Goal: Information Seeking & Learning: Compare options

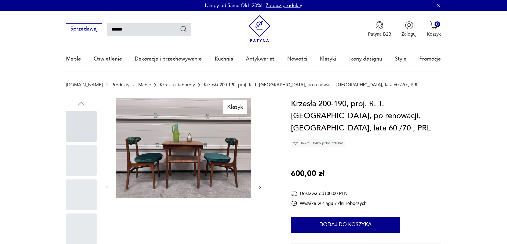
type input "******"
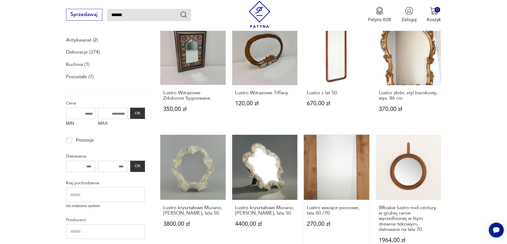
click at [341, 166] on link "Lustro wiszące pionowe, lata 60./70. 270,00 zł" at bounding box center [336, 195] width 65 height 121
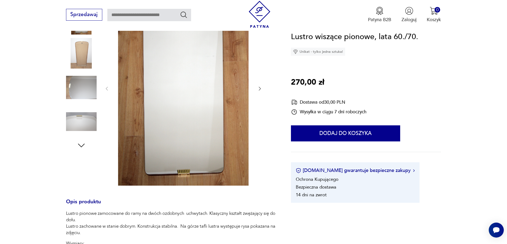
type input "******"
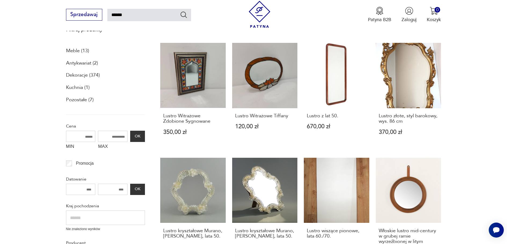
scroll to position [57, 0]
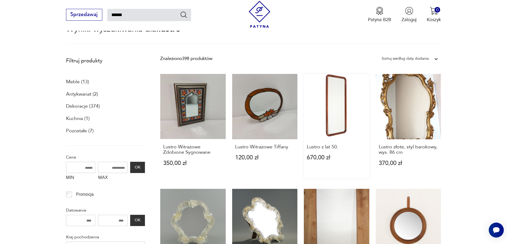
click at [328, 120] on link "Lustro z lat 50. 670,00 zł" at bounding box center [336, 126] width 65 height 105
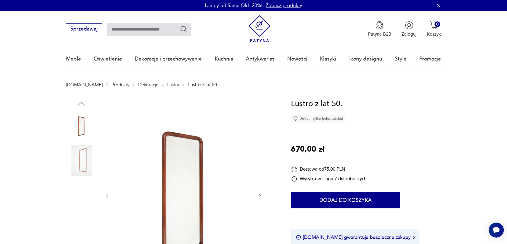
click at [171, 170] on img at bounding box center [183, 196] width 134 height 196
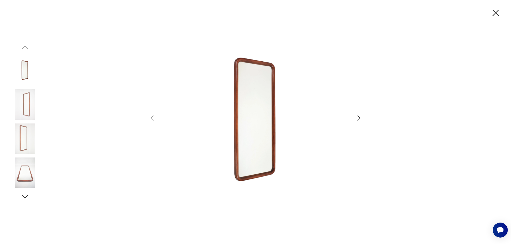
click at [361, 118] on icon "button" at bounding box center [359, 119] width 8 height 8
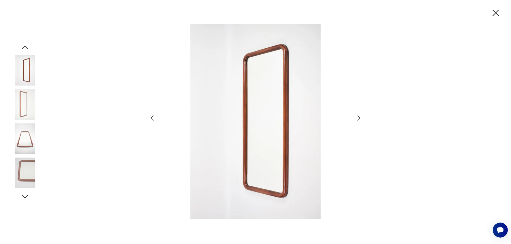
click at [361, 119] on icon "button" at bounding box center [359, 119] width 8 height 8
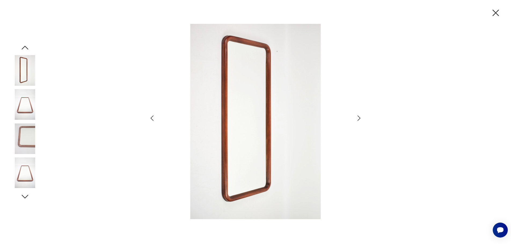
click at [361, 119] on icon "button" at bounding box center [359, 119] width 8 height 8
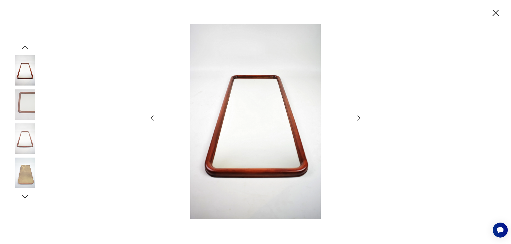
click at [361, 119] on icon "button" at bounding box center [359, 119] width 8 height 8
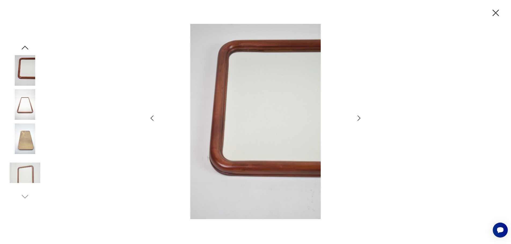
click at [361, 119] on icon "button" at bounding box center [359, 119] width 8 height 8
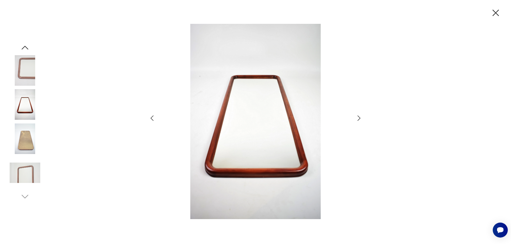
click at [495, 13] on icon "button" at bounding box center [495, 13] width 6 height 6
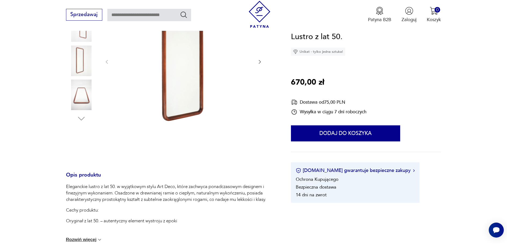
type input "******"
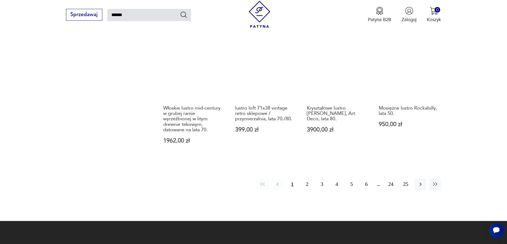
scroll to position [486, 0]
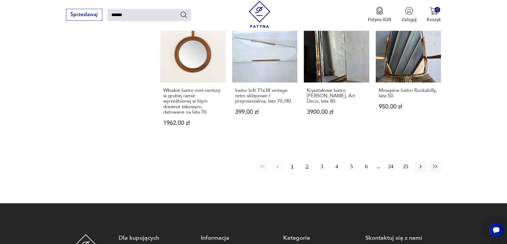
click at [306, 167] on button "2" at bounding box center [307, 167] width 12 height 12
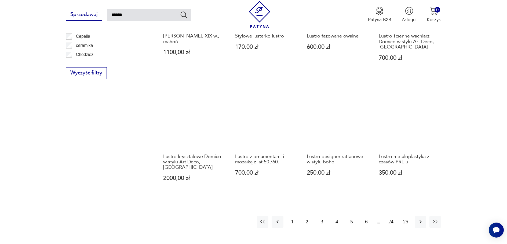
scroll to position [433, 0]
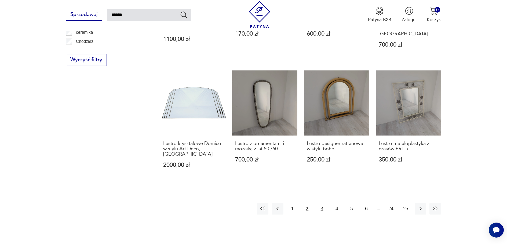
click at [325, 203] on button "3" at bounding box center [322, 209] width 12 height 12
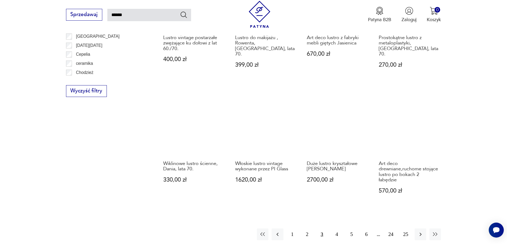
scroll to position [433, 0]
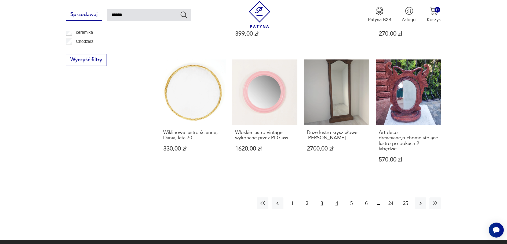
click at [336, 201] on button "4" at bounding box center [337, 204] width 12 height 12
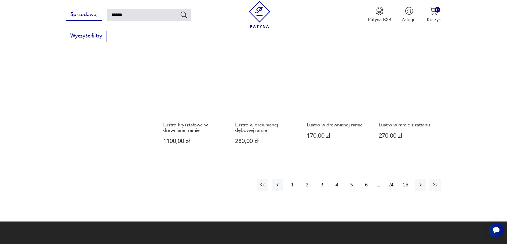
scroll to position [460, 0]
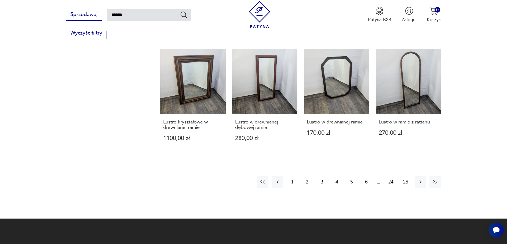
click at [350, 177] on button "5" at bounding box center [352, 183] width 12 height 12
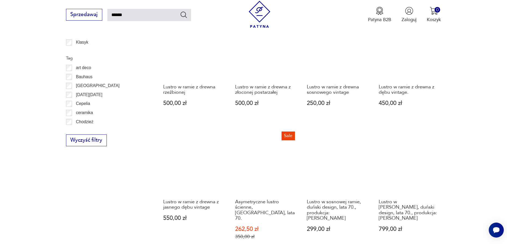
scroll to position [433, 0]
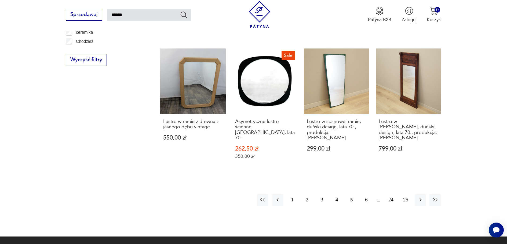
click at [366, 195] on button "6" at bounding box center [367, 201] width 12 height 12
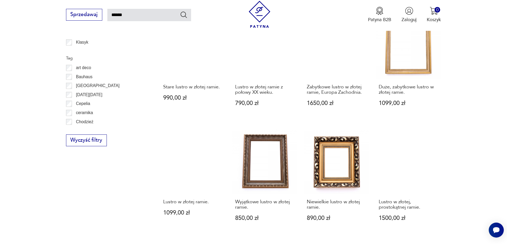
scroll to position [460, 0]
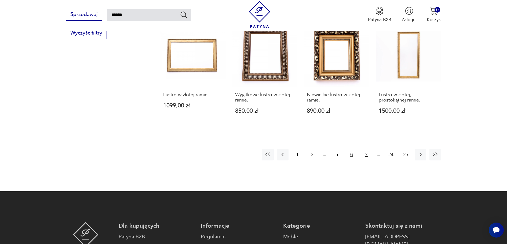
click at [368, 156] on button "7" at bounding box center [367, 155] width 12 height 12
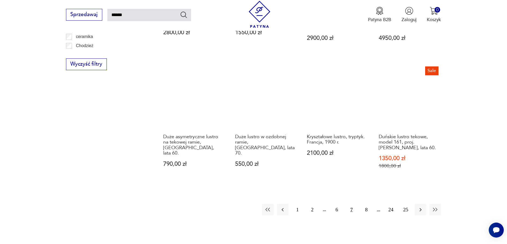
scroll to position [460, 0]
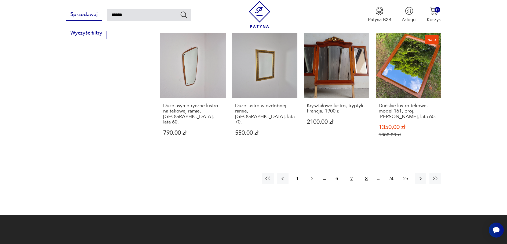
click at [366, 179] on button "8" at bounding box center [367, 179] width 12 height 12
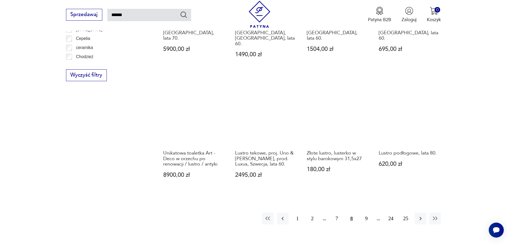
scroll to position [433, 0]
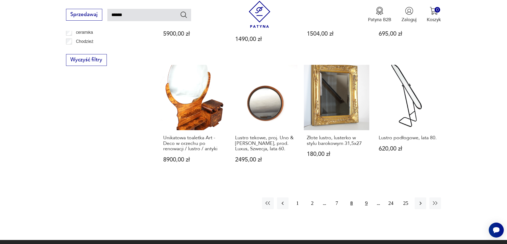
click at [368, 198] on button "9" at bounding box center [367, 204] width 12 height 12
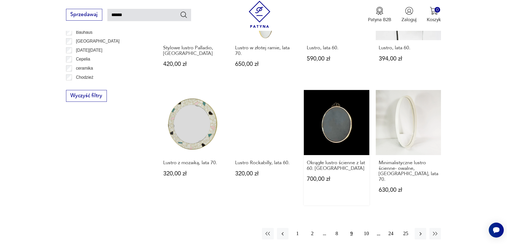
scroll to position [433, 0]
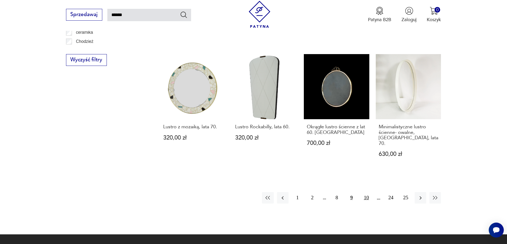
click at [364, 192] on button "10" at bounding box center [367, 198] width 12 height 12
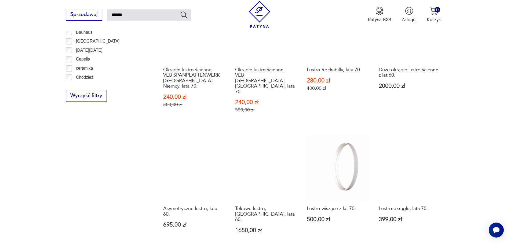
scroll to position [406, 0]
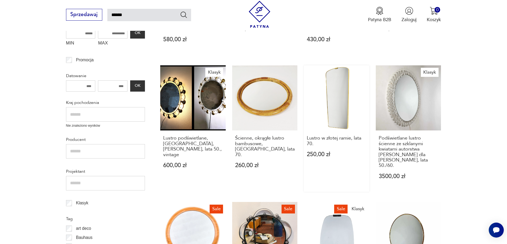
click at [334, 94] on link "Lustro w złotej ramie, lata 70. 250,00 zł" at bounding box center [336, 128] width 65 height 127
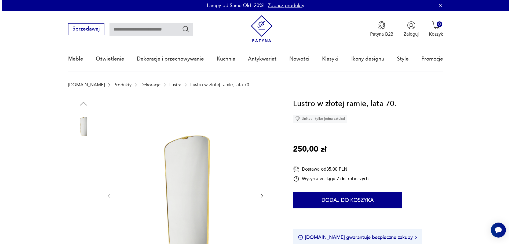
scroll to position [54, 0]
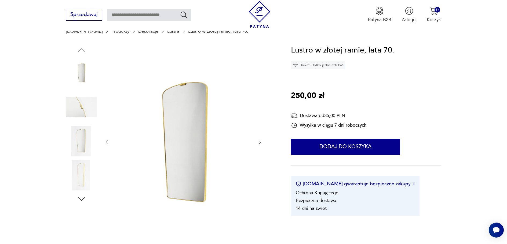
click at [160, 101] on img at bounding box center [183, 142] width 134 height 196
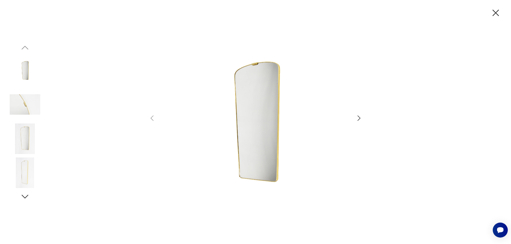
click at [251, 68] on img at bounding box center [255, 122] width 186 height 196
click at [362, 118] on icon "button" at bounding box center [359, 119] width 8 height 8
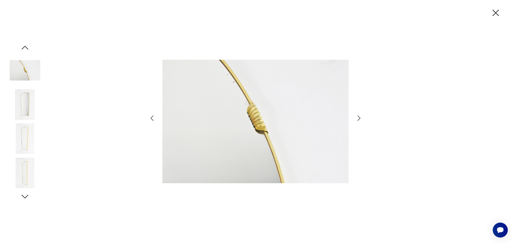
click at [359, 119] on icon "button" at bounding box center [359, 119] width 8 height 8
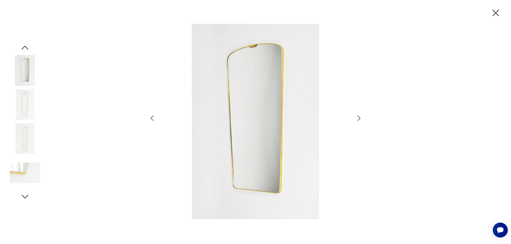
type input "******"
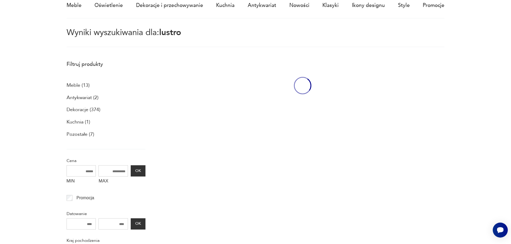
scroll to position [192, 0]
